Goal: Information Seeking & Learning: Learn about a topic

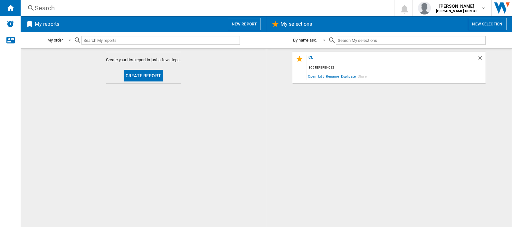
click at [310, 56] on div "ce" at bounding box center [392, 59] width 170 height 9
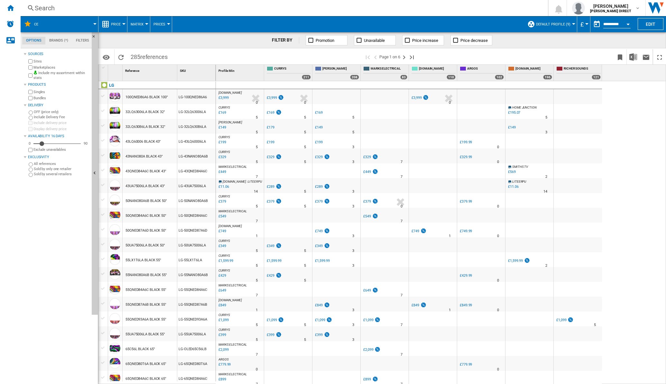
click at [143, 24] on span "Matrix" at bounding box center [137, 24] width 13 height 4
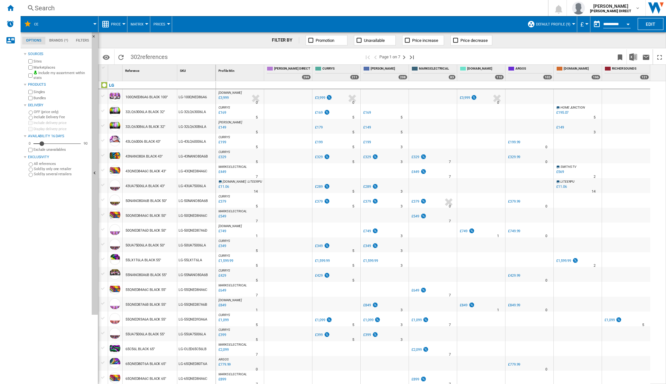
click at [145, 24] on div at bounding box center [146, 24] width 3 height 2
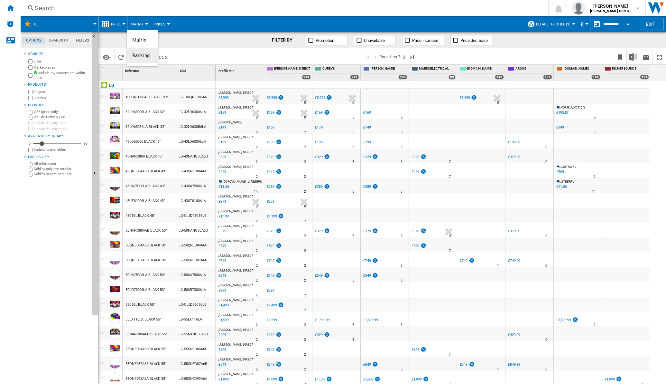
click at [145, 55] on span "Ranking" at bounding box center [140, 55] width 17 height 6
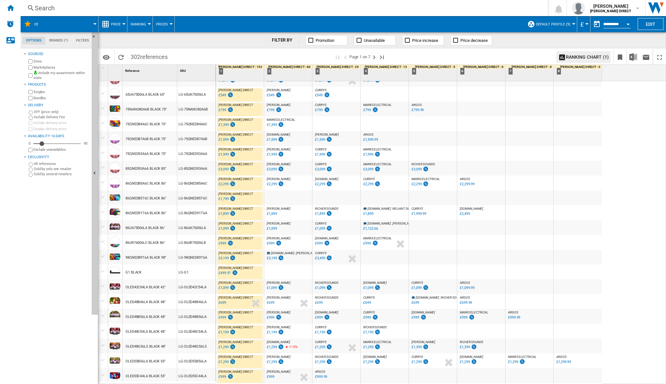
scroll to position [444, 0]
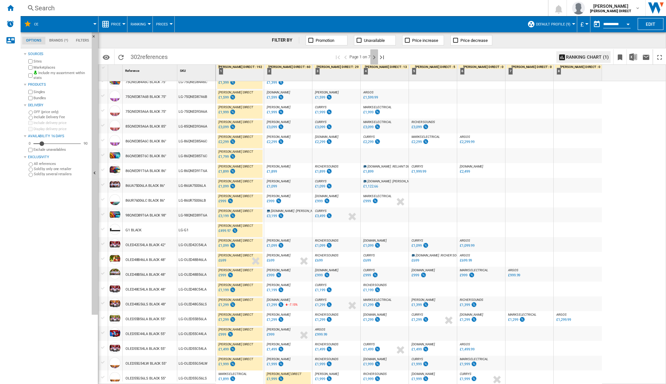
click at [377, 58] on ng-md-icon "Next page" at bounding box center [374, 57] width 8 height 8
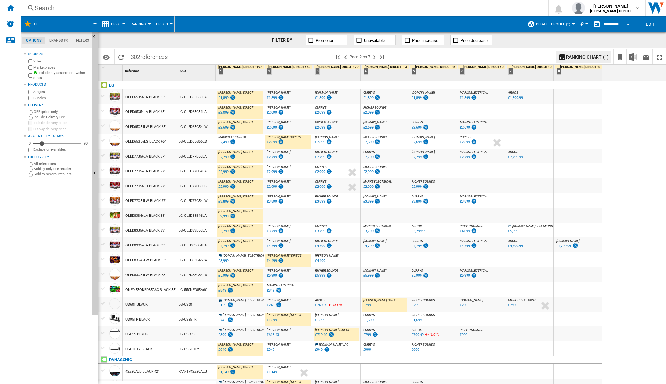
click at [228, 143] on div "£2,499" at bounding box center [223, 142] width 10 height 4
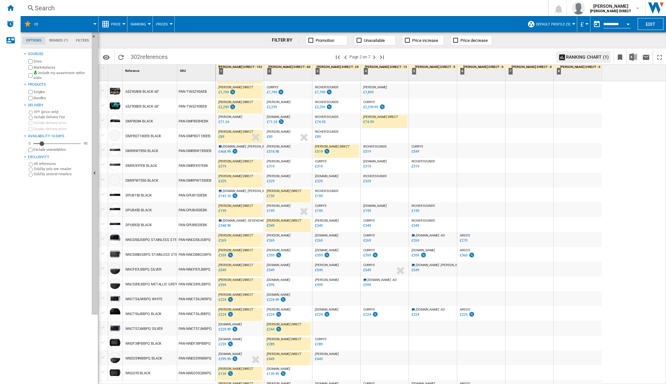
scroll to position [452, 0]
